Goal: Check status: Check status

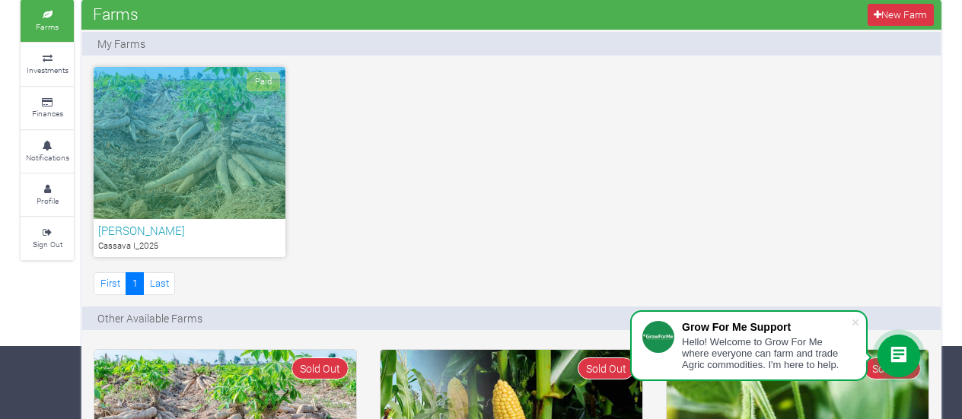
scroll to position [71, 0]
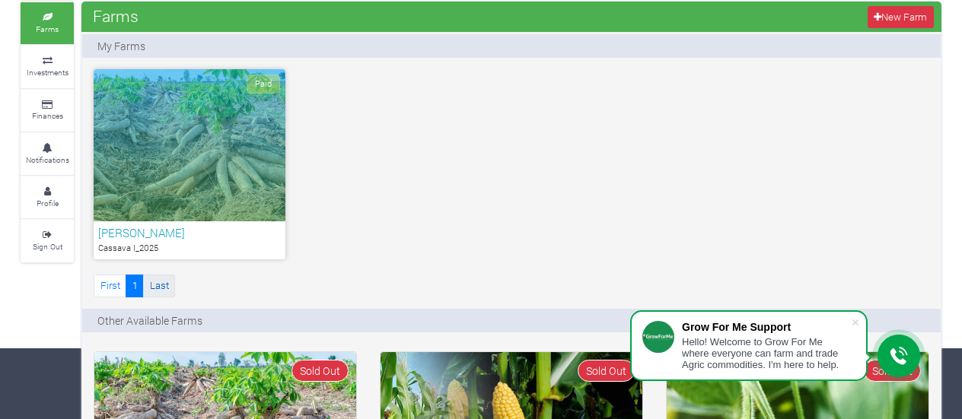
click at [172, 284] on link "Last" at bounding box center [159, 286] width 32 height 22
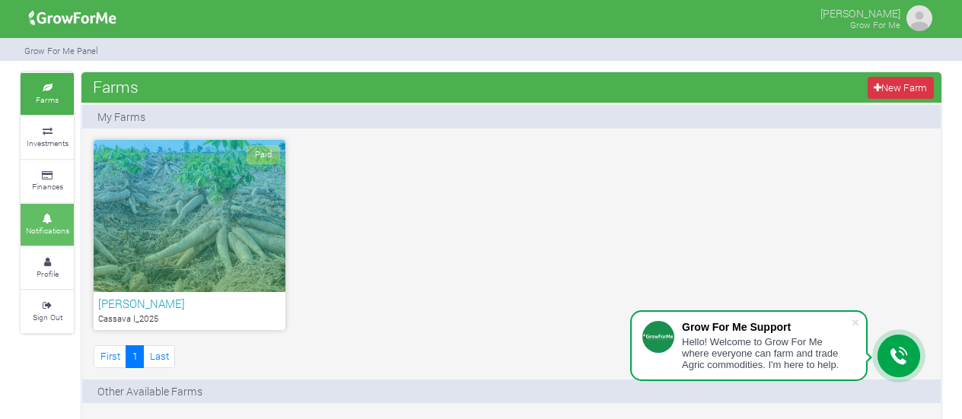
click at [52, 216] on icon at bounding box center [47, 219] width 46 height 8
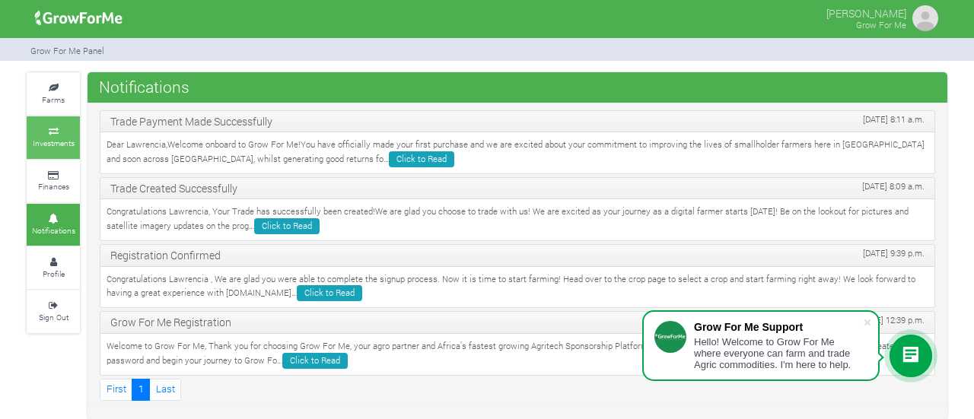
click at [41, 142] on small "Investments" at bounding box center [54, 143] width 42 height 11
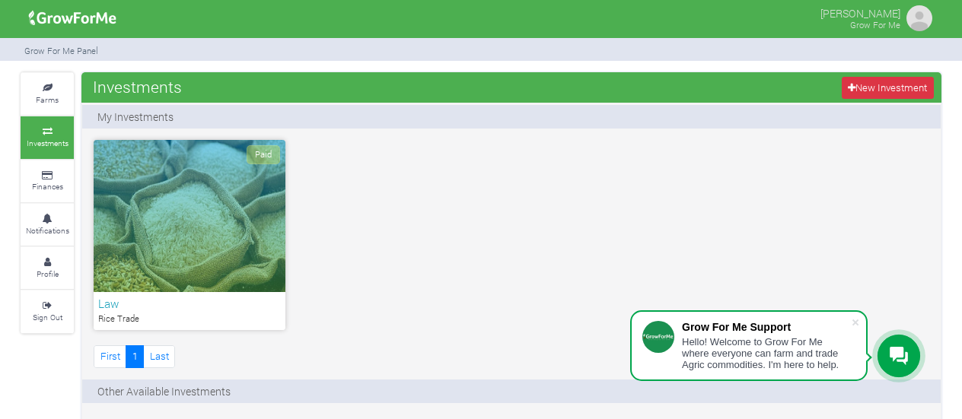
click at [105, 260] on div "Paid" at bounding box center [190, 216] width 192 height 152
click at [856, 322] on span at bounding box center [855, 322] width 15 height 15
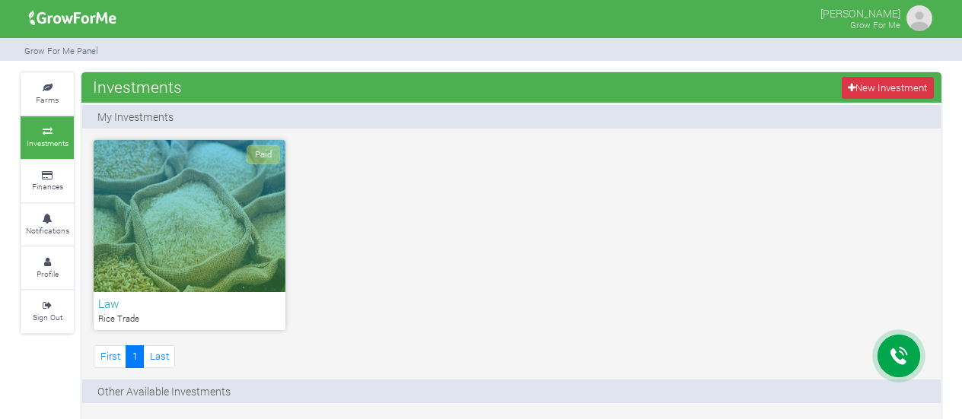
click at [189, 196] on div "Paid" at bounding box center [190, 216] width 192 height 152
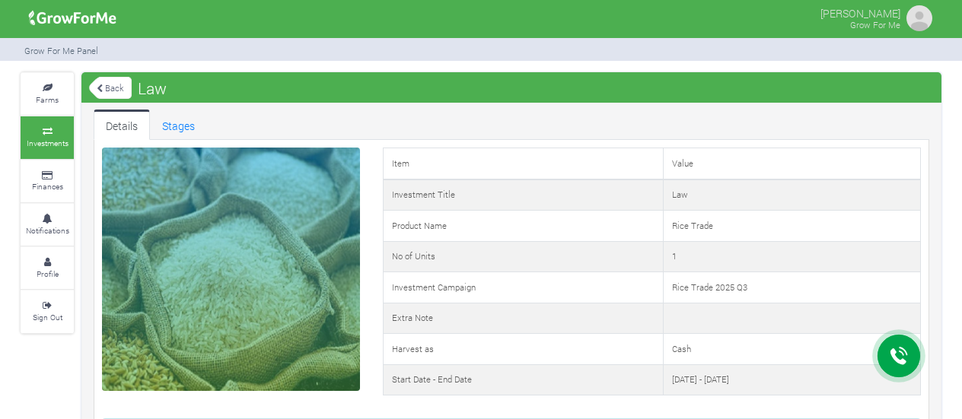
click at [105, 88] on link "Back" at bounding box center [110, 87] width 43 height 25
